Goal: Information Seeking & Learning: Understand process/instructions

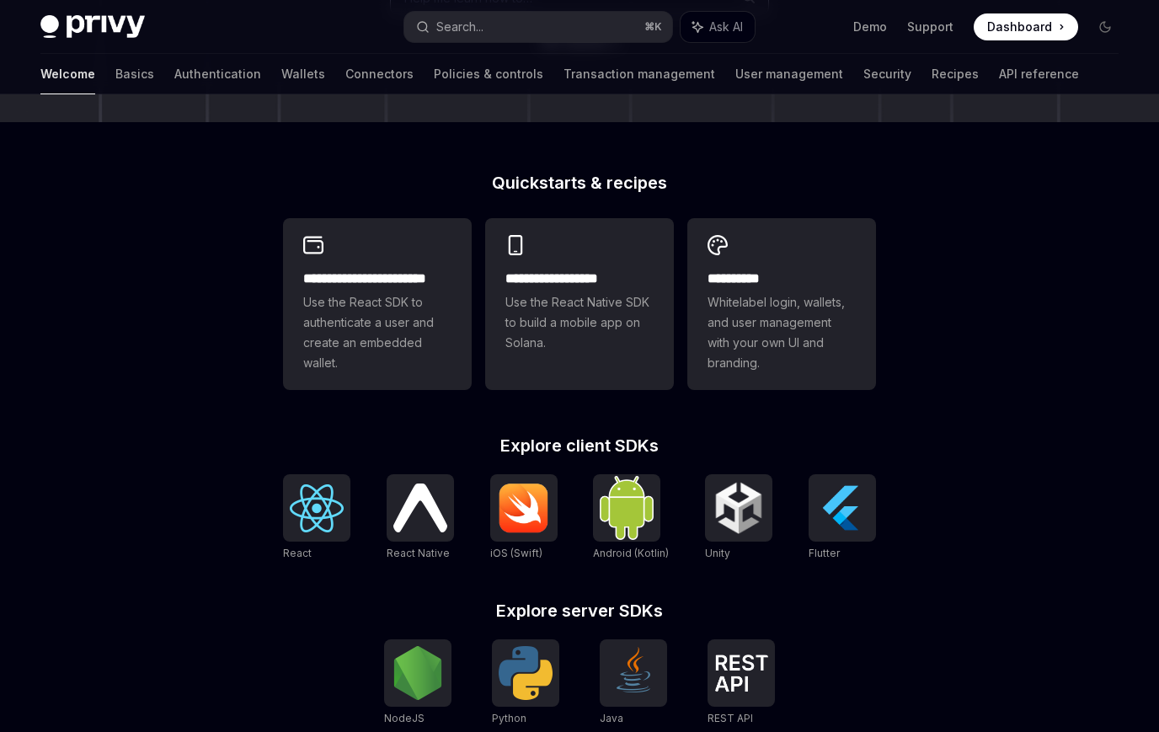
scroll to position [367, 0]
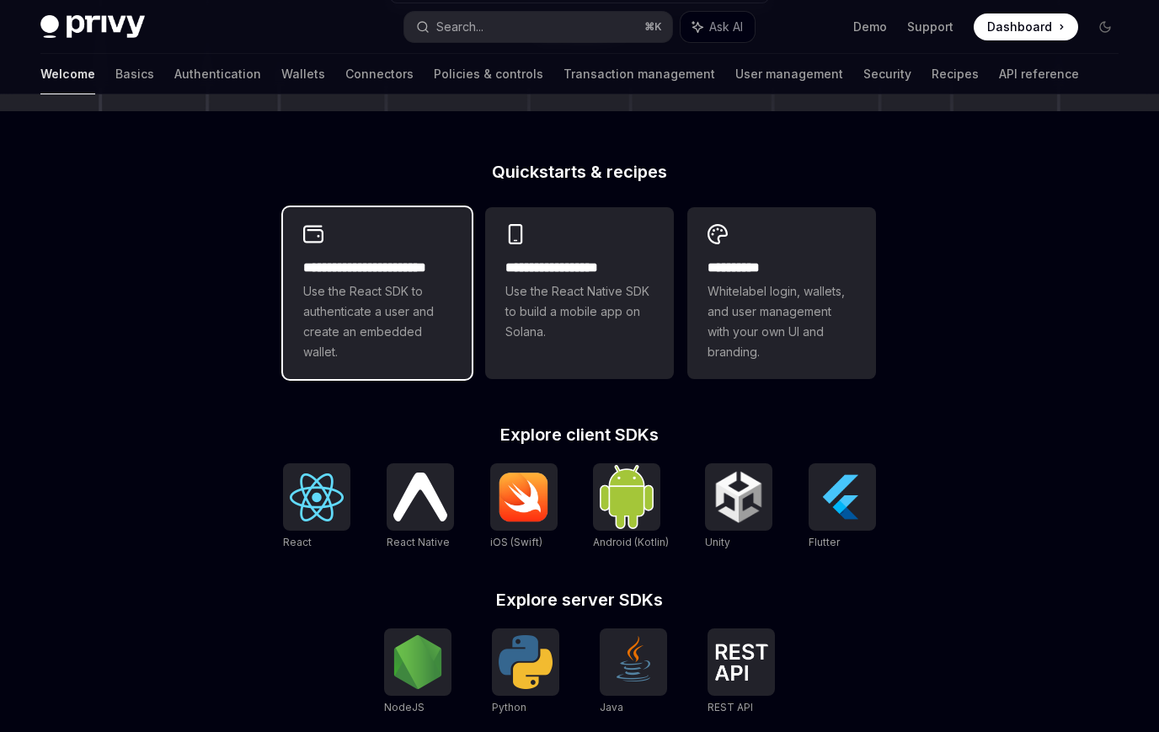
click at [377, 338] on span "Use the React SDK to authenticate a user and create an embedded wallet." at bounding box center [377, 321] width 148 height 81
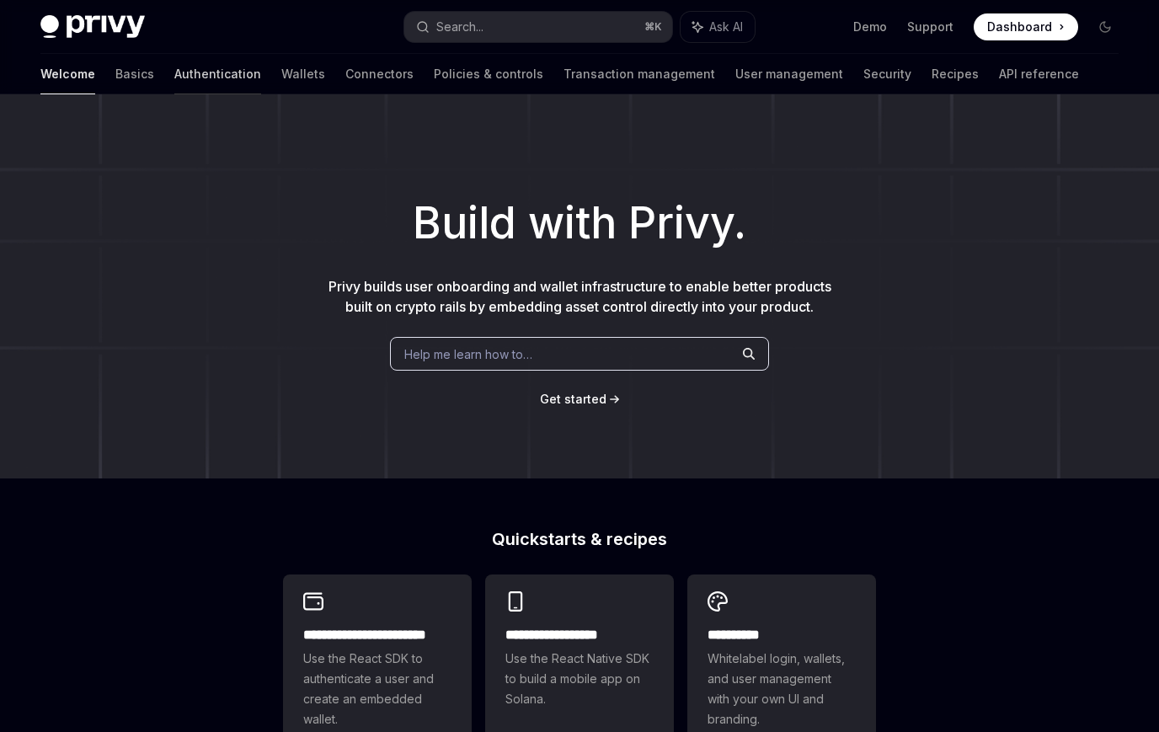
click at [174, 65] on link "Authentication" at bounding box center [217, 74] width 87 height 40
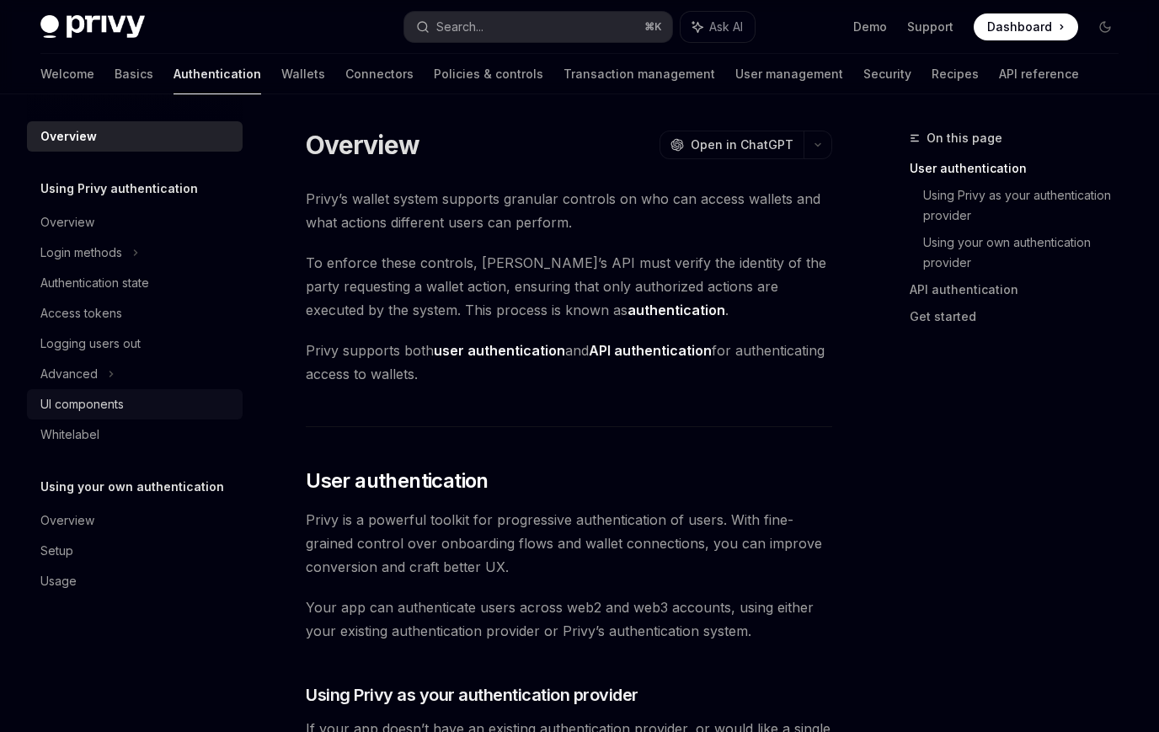
click at [94, 403] on div "UI components" at bounding box center [81, 404] width 83 height 20
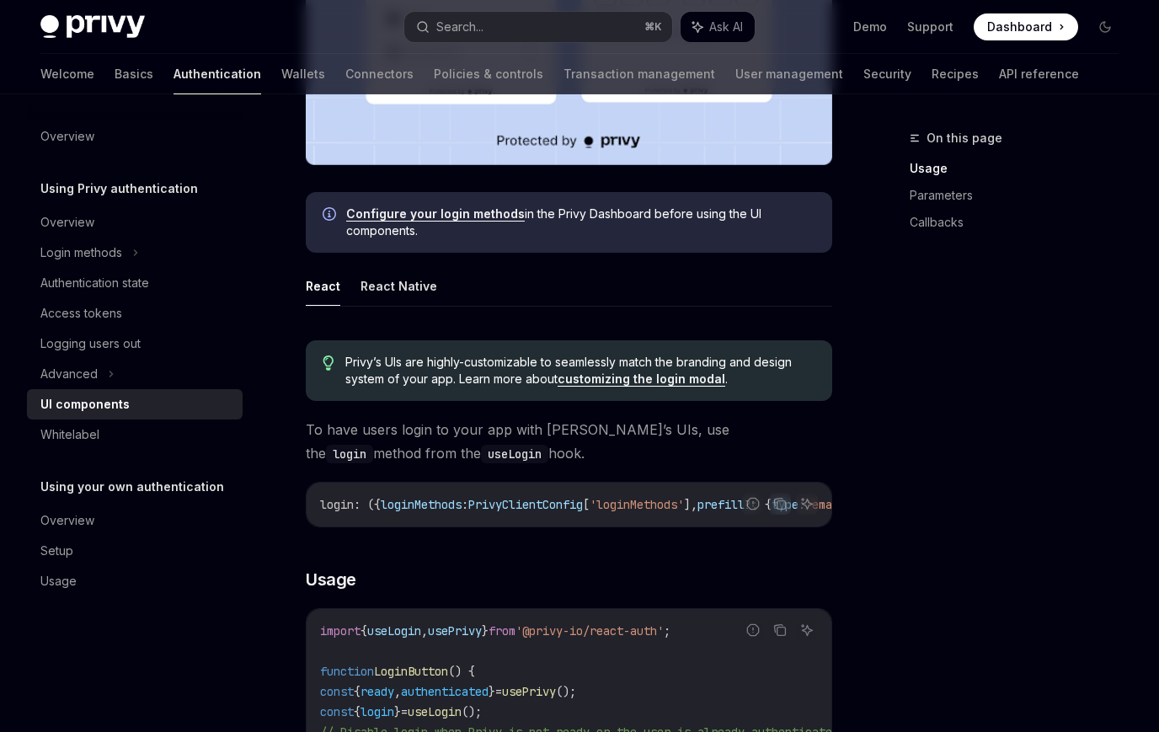
scroll to position [649, 0]
click at [612, 380] on link "customizing the login modal" at bounding box center [642, 378] width 168 height 15
type textarea "*"
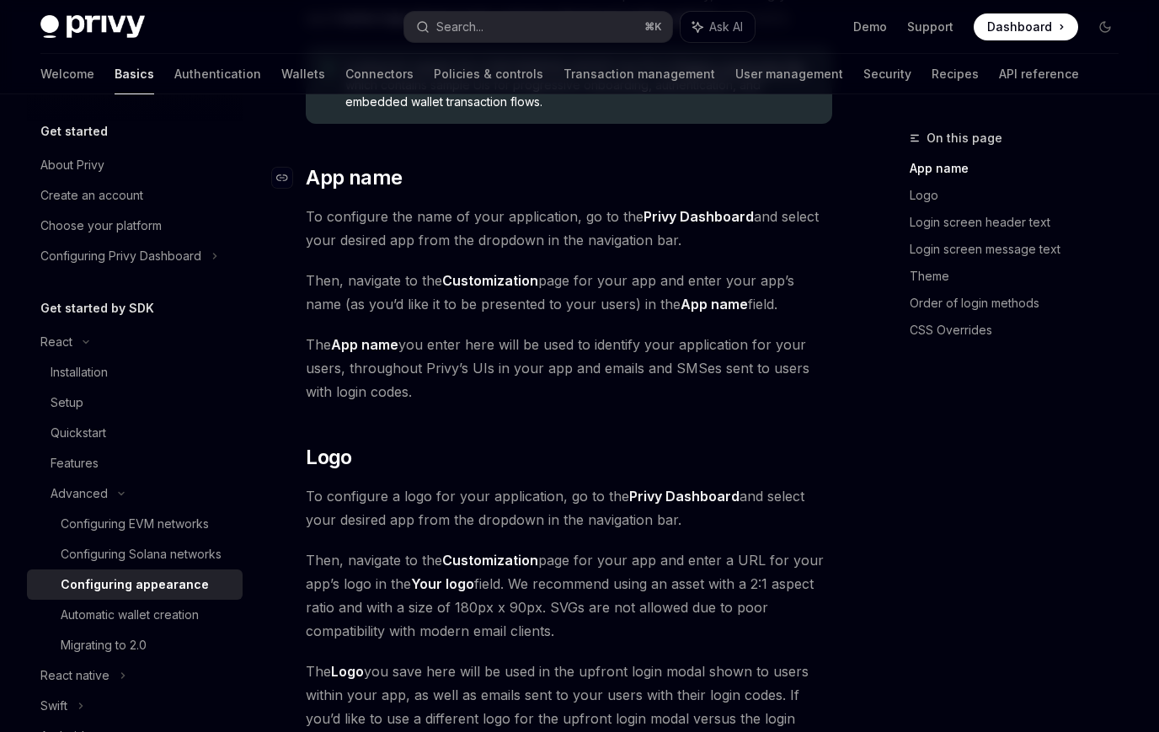
scroll to position [148, 0]
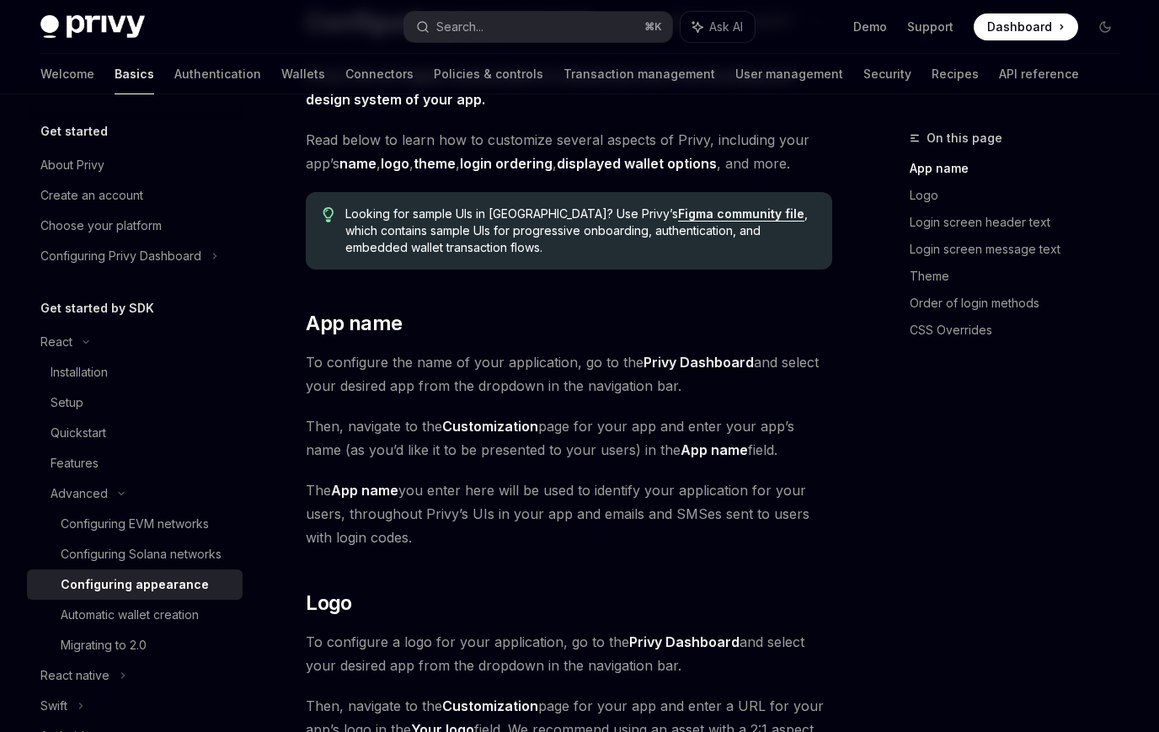
click at [678, 211] on link "Figma community file" at bounding box center [741, 213] width 126 height 15
